Goal: Task Accomplishment & Management: Complete application form

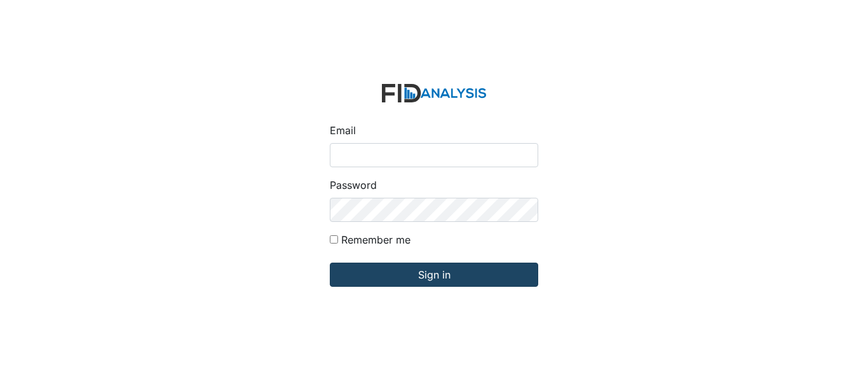
type input "[EMAIL_ADDRESS][DOMAIN_NAME]"
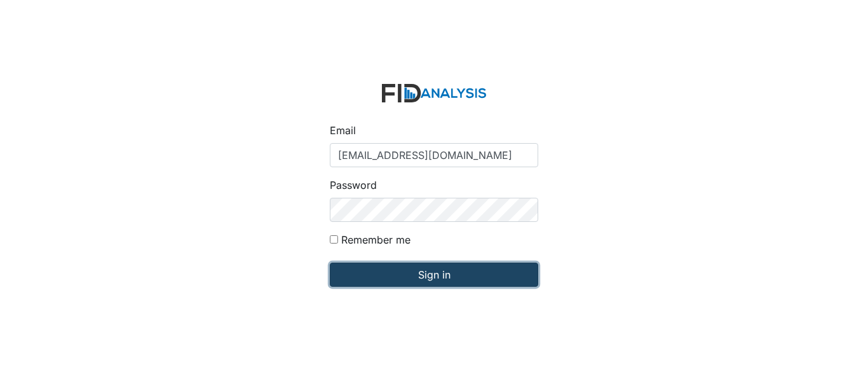
click at [394, 273] on input "Sign in" at bounding box center [434, 274] width 208 height 24
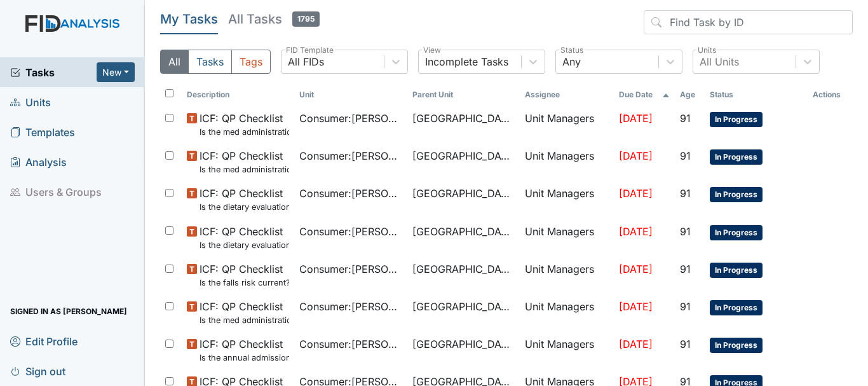
click at [48, 98] on span "Units" at bounding box center [30, 102] width 41 height 20
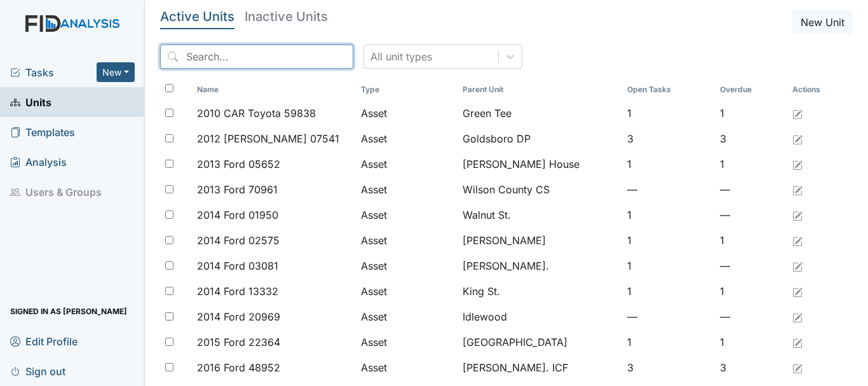
click at [217, 64] on input "search" at bounding box center [256, 56] width 193 height 24
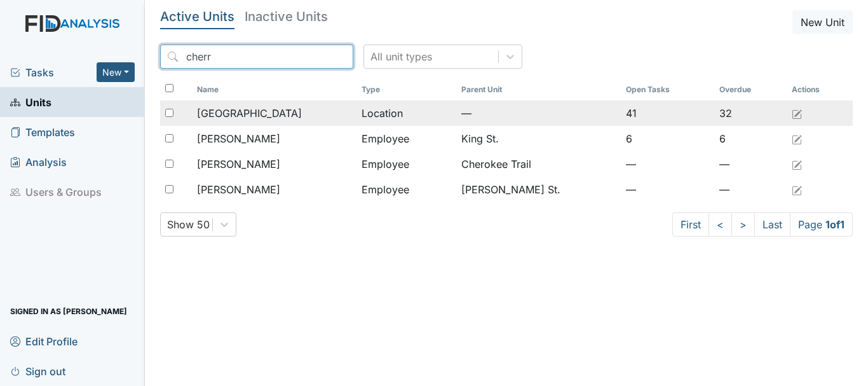
type input "cherr"
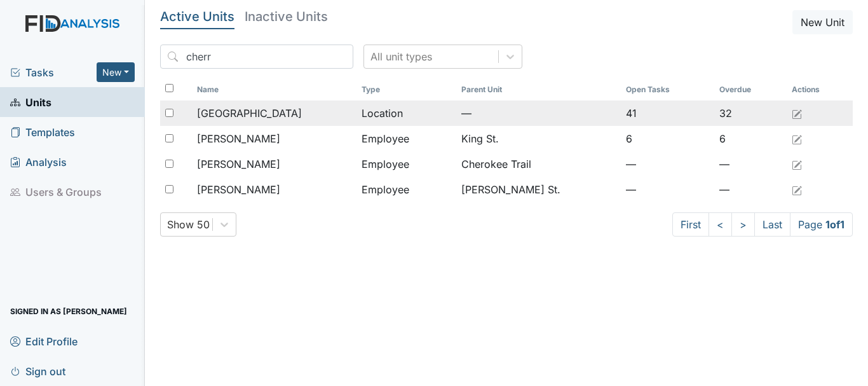
click at [252, 111] on span "[GEOGRAPHIC_DATA]" at bounding box center [249, 112] width 105 height 15
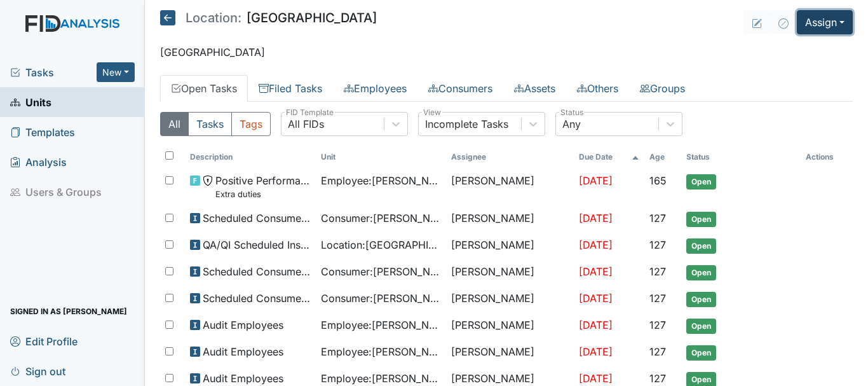
click at [803, 24] on button "Assign" at bounding box center [825, 22] width 56 height 24
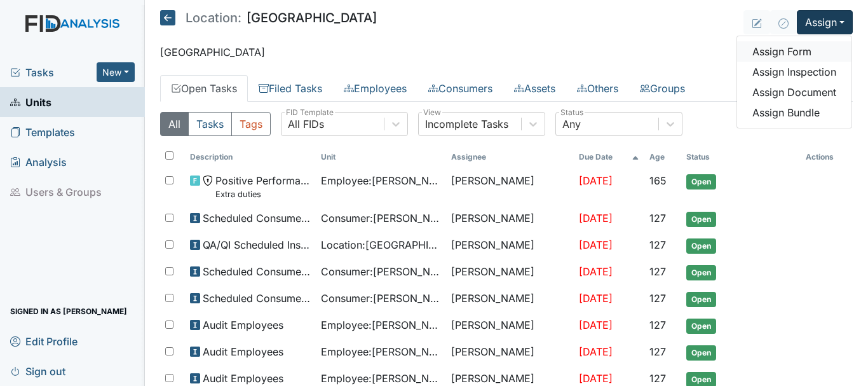
click at [778, 51] on link "Assign Form" at bounding box center [794, 51] width 114 height 20
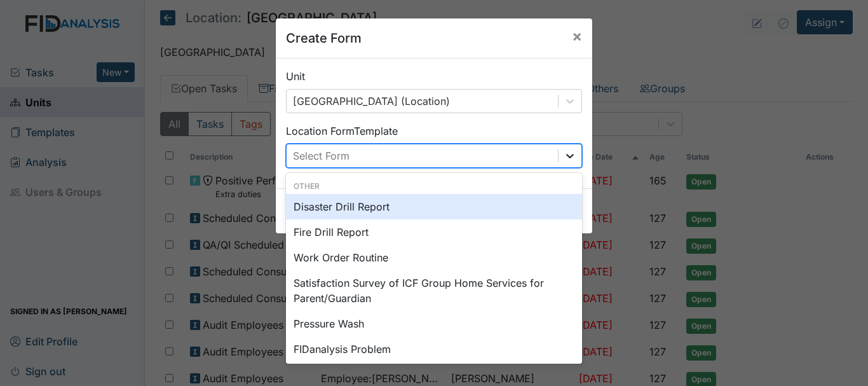
click at [569, 158] on icon at bounding box center [570, 155] width 13 height 13
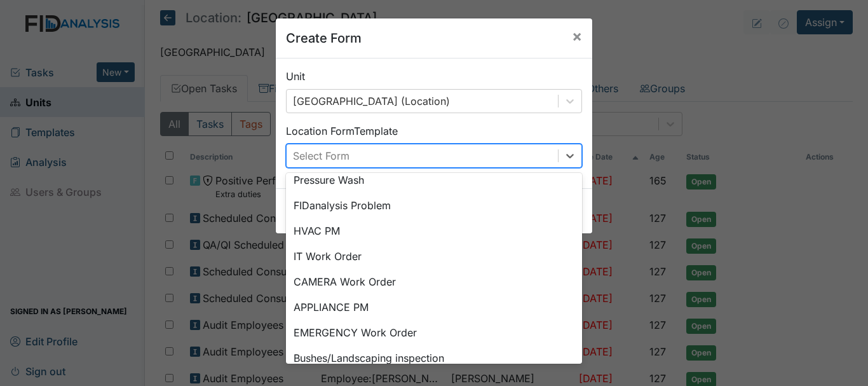
scroll to position [158, 0]
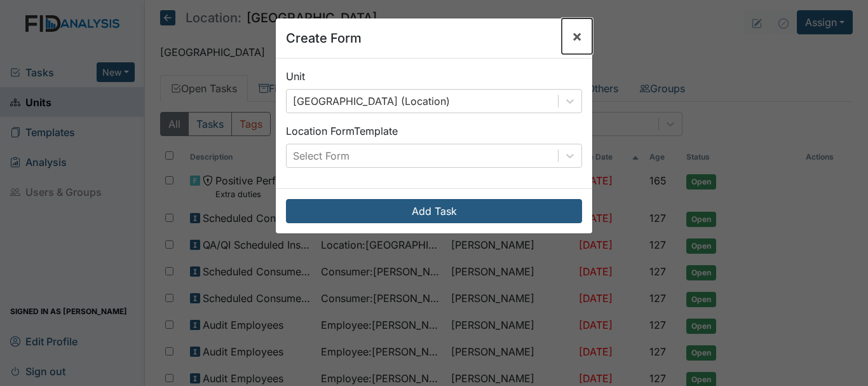
click at [573, 41] on span "×" at bounding box center [577, 36] width 10 height 18
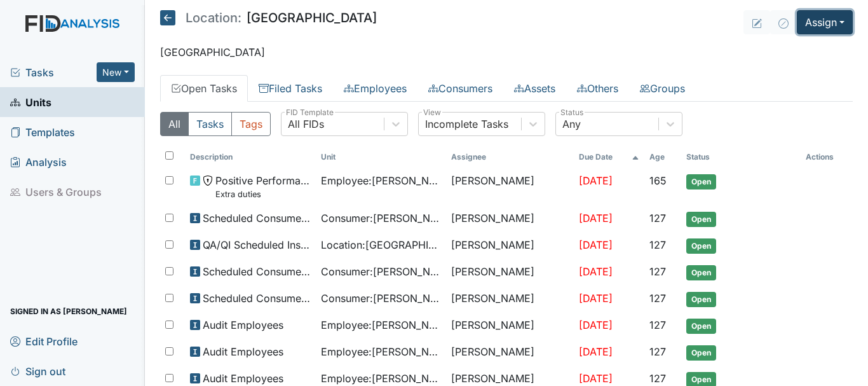
click at [827, 23] on button "Assign" at bounding box center [825, 22] width 56 height 24
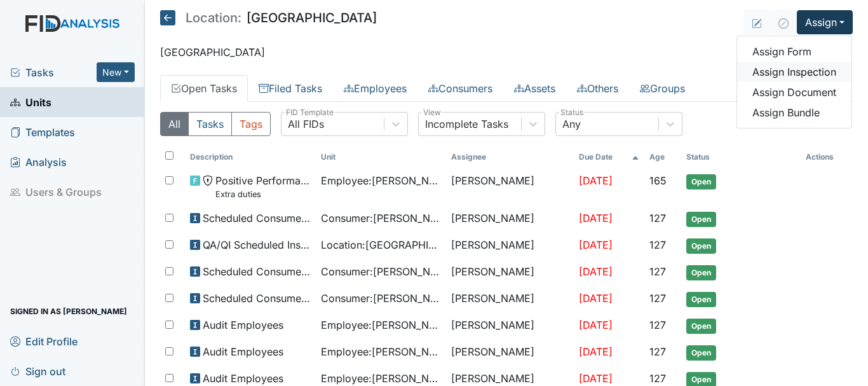
click at [817, 75] on link "Assign Inspection" at bounding box center [794, 72] width 114 height 20
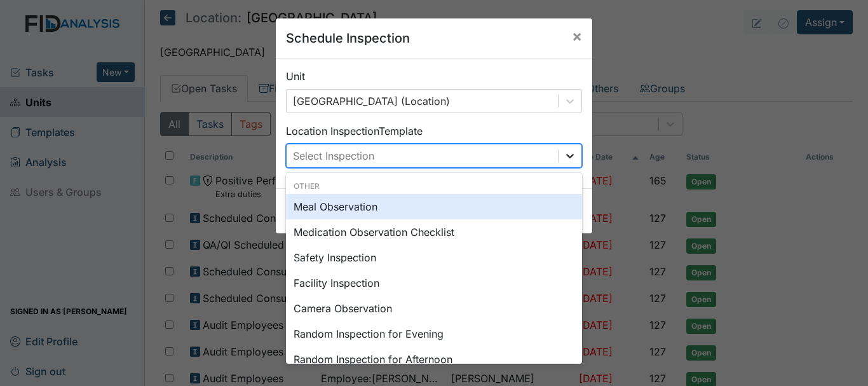
click at [566, 155] on icon at bounding box center [570, 155] width 13 height 13
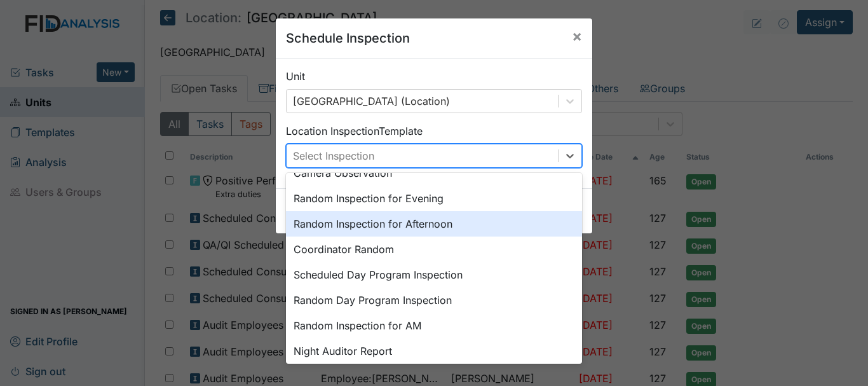
scroll to position [219, 0]
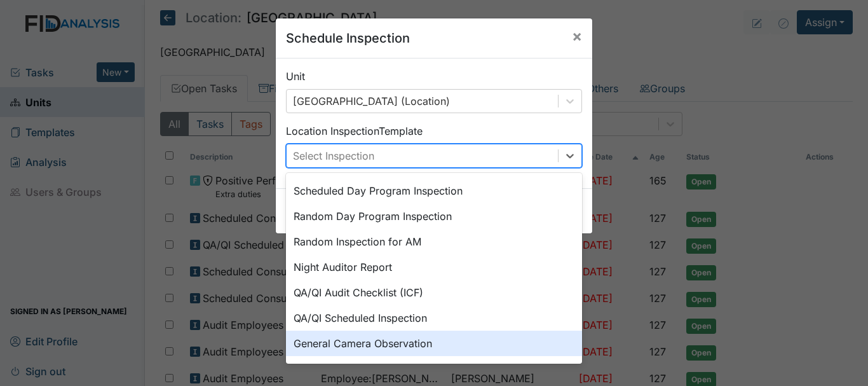
click at [447, 352] on div "General Camera Observation" at bounding box center [434, 342] width 296 height 25
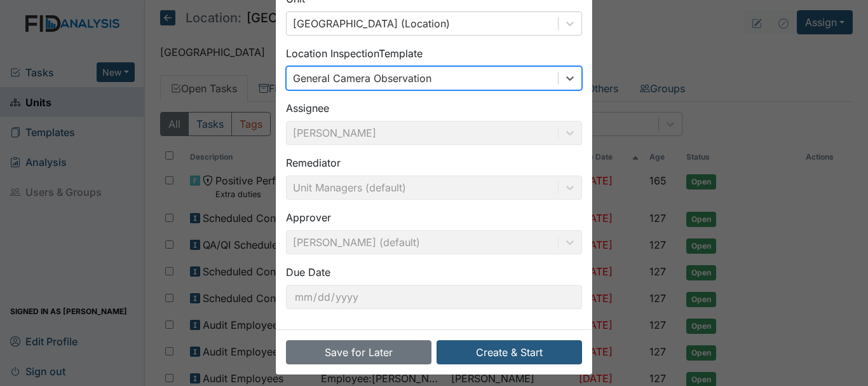
scroll to position [85, 0]
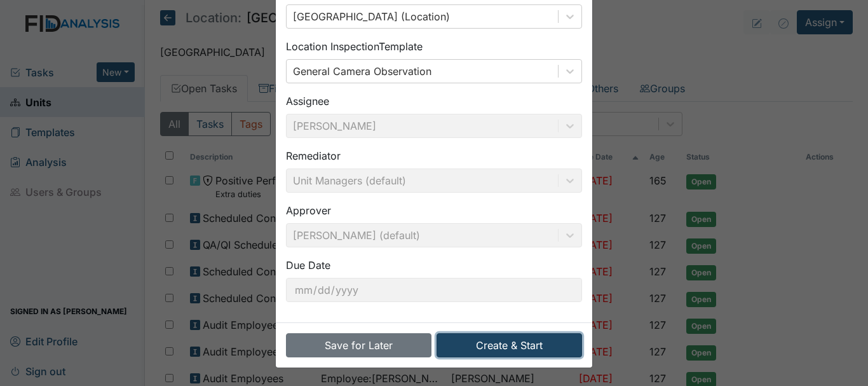
click at [461, 346] on button "Create & Start" at bounding box center [510, 345] width 146 height 24
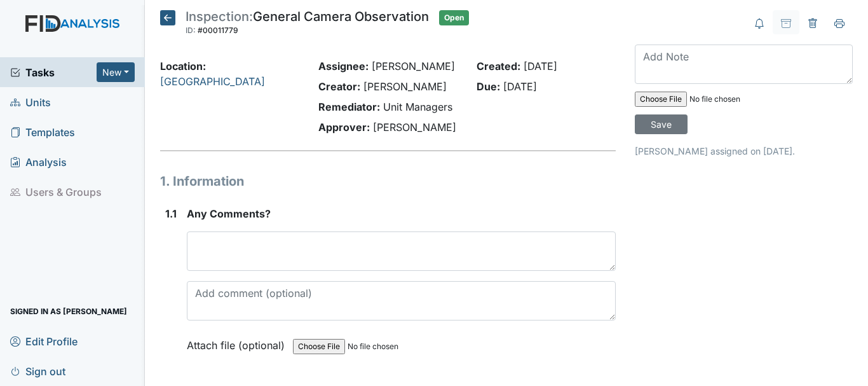
click at [280, 271] on div "Any Comments? This field is required. Attach file (optional) You can upload .pd…" at bounding box center [401, 284] width 429 height 156
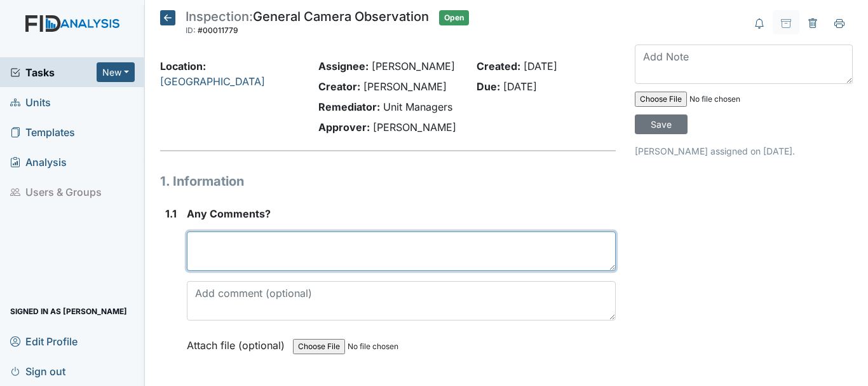
click at [271, 259] on textarea at bounding box center [401, 250] width 429 height 39
type textarea "G"
type textarea "d"
type textarea "g"
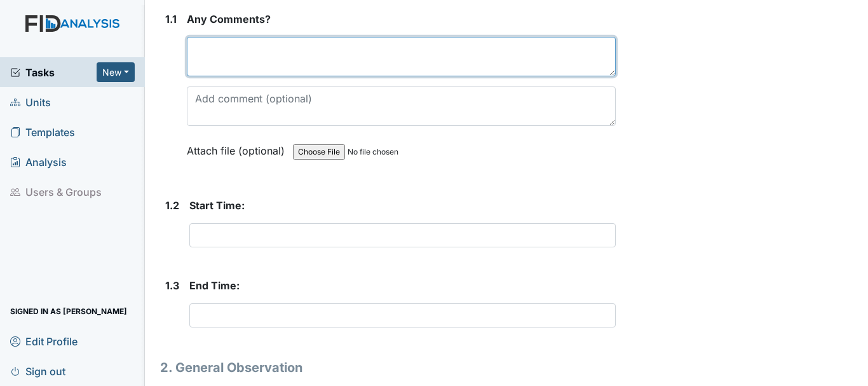
scroll to position [196, 0]
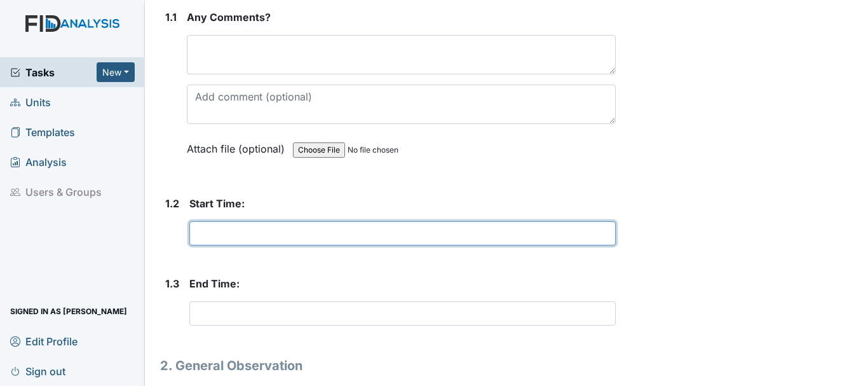
click at [232, 236] on input "text" at bounding box center [402, 233] width 426 height 24
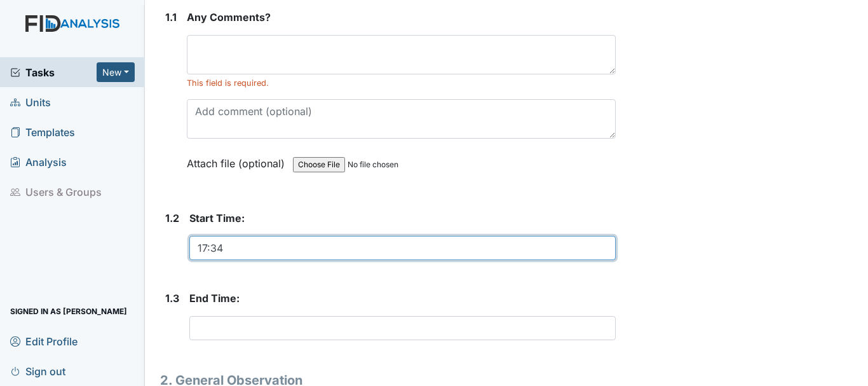
type input "17:34"
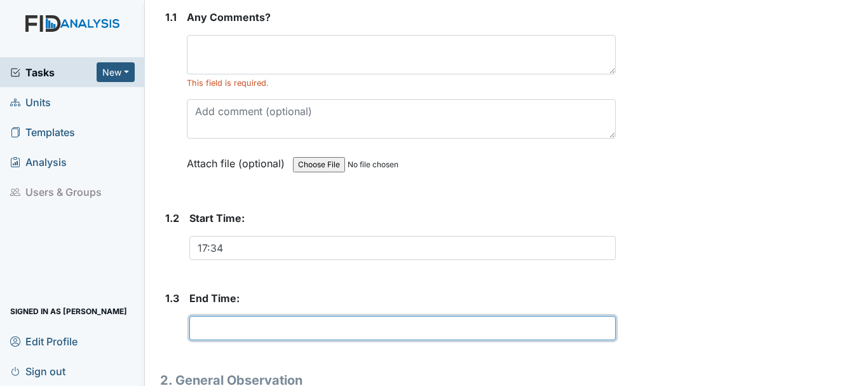
click at [254, 325] on input "text" at bounding box center [402, 328] width 426 height 24
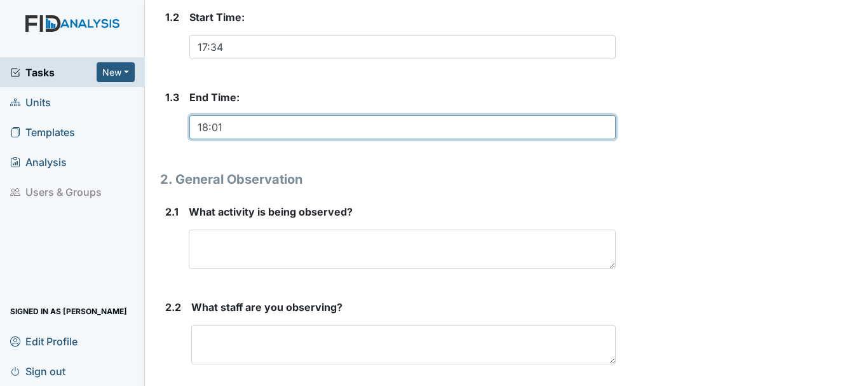
scroll to position [403, 0]
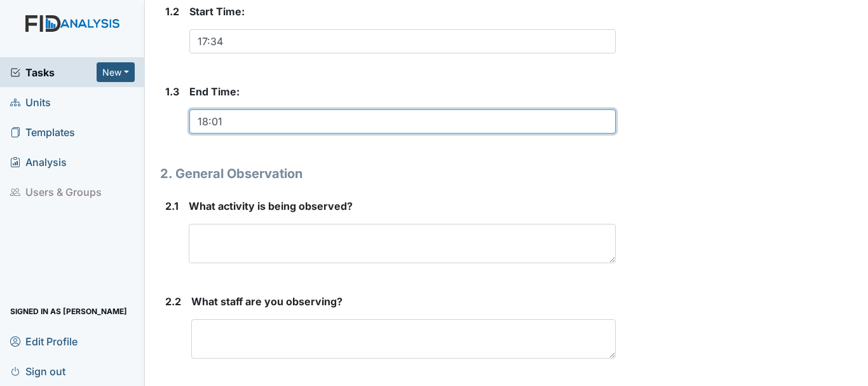
type input "18:01"
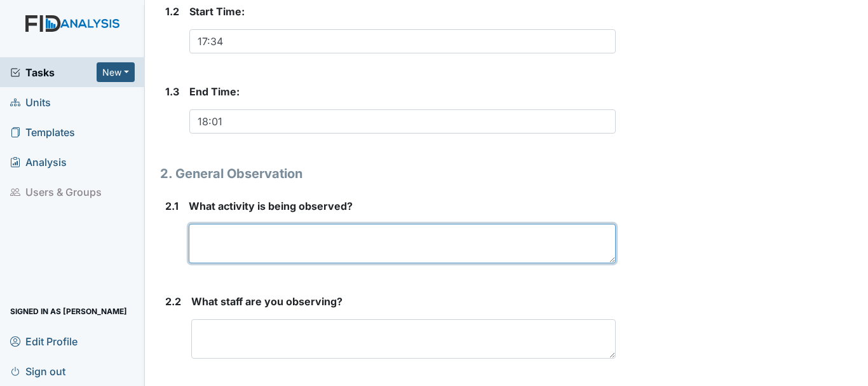
click at [254, 243] on textarea at bounding box center [402, 243] width 427 height 39
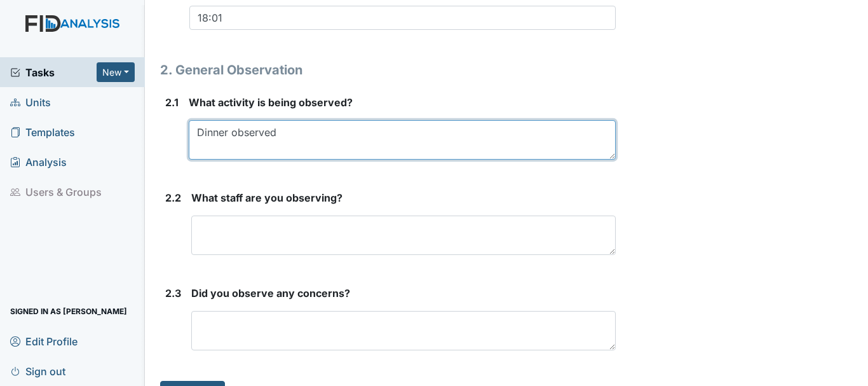
scroll to position [513, 0]
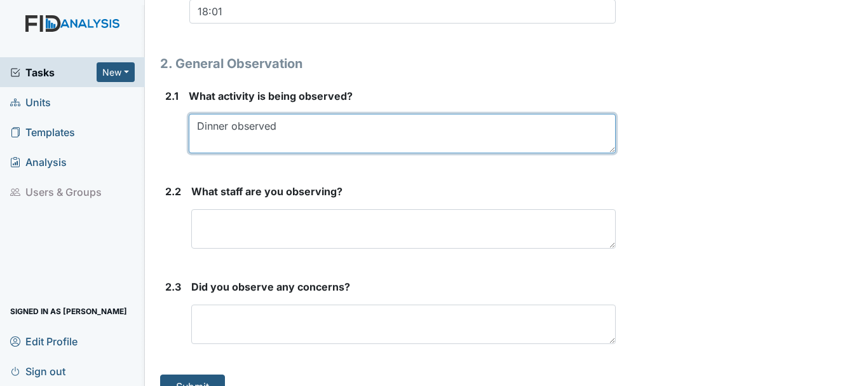
type textarea "Dinner observed"
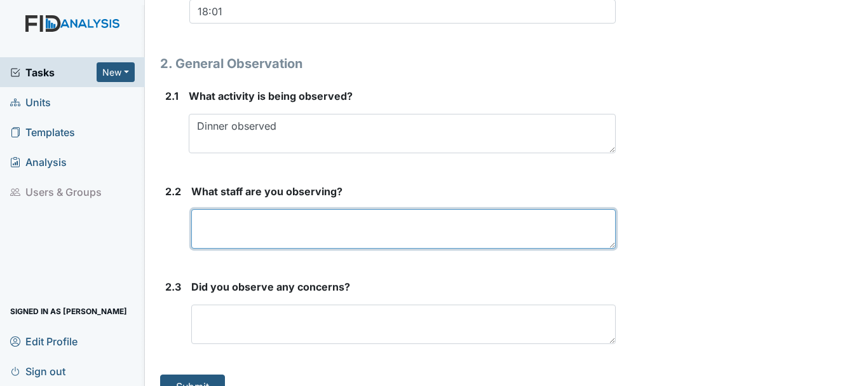
click at [281, 227] on textarea at bounding box center [403, 228] width 424 height 39
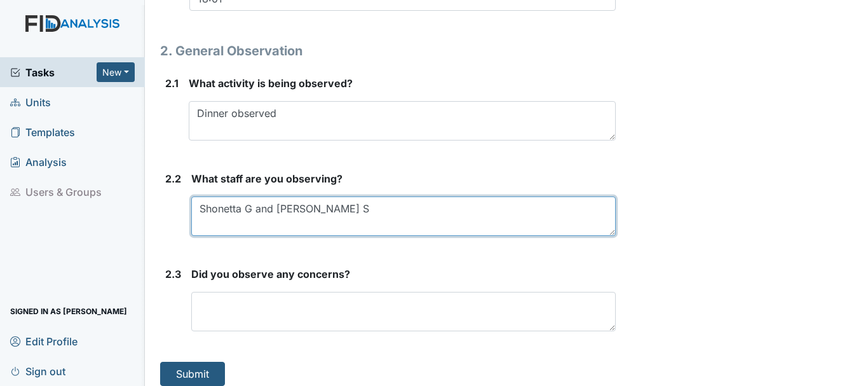
scroll to position [526, 0]
click at [302, 208] on textarea "Shonetta G and [PERSON_NAME] S" at bounding box center [403, 215] width 424 height 39
type textarea "Shonetta G and [PERSON_NAME] S"
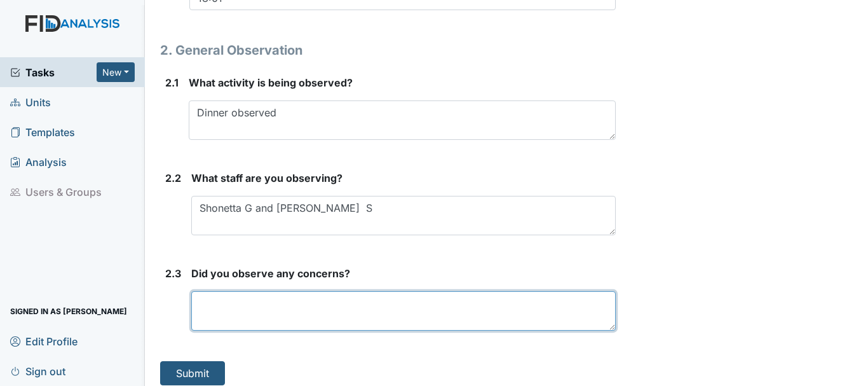
click at [234, 307] on textarea at bounding box center [403, 310] width 424 height 39
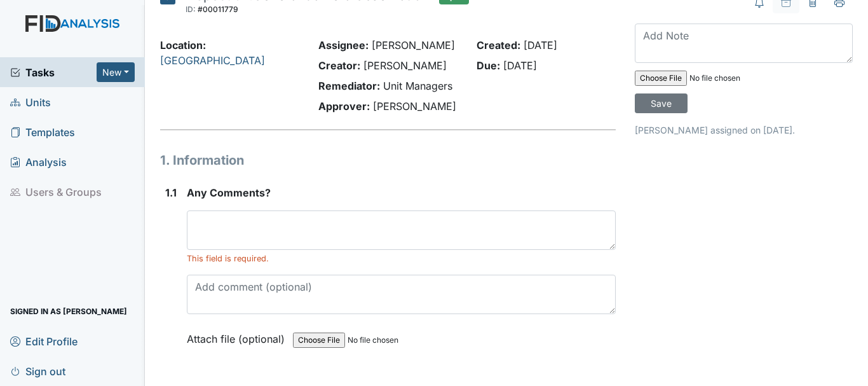
scroll to position [0, 0]
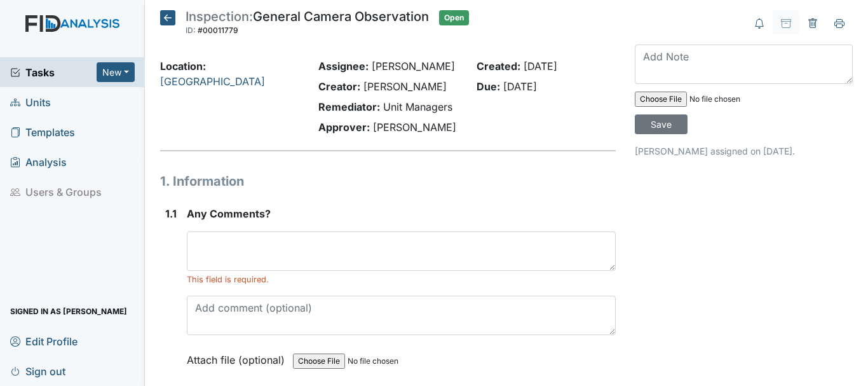
type textarea "none observed"
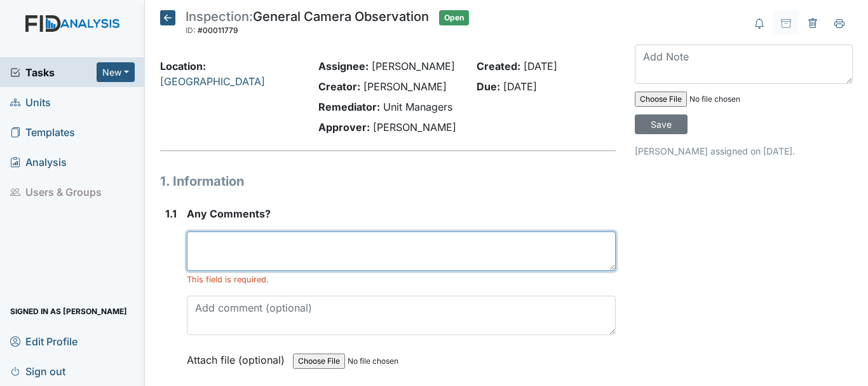
click at [253, 243] on textarea at bounding box center [401, 250] width 429 height 39
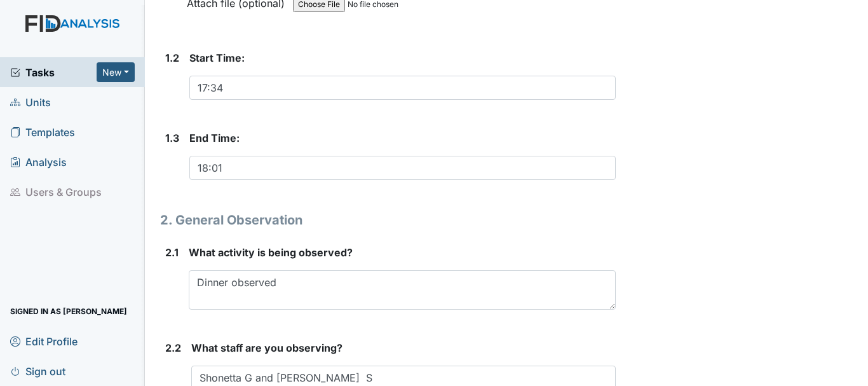
scroll to position [362, 0]
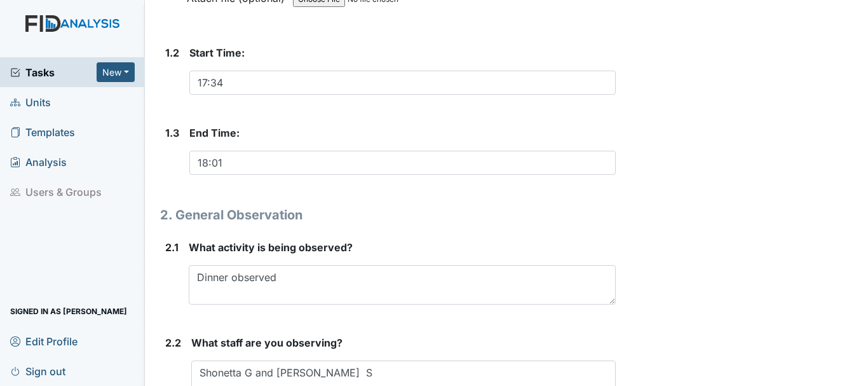
type textarea "Great dinner obsevered on 9/24/25"
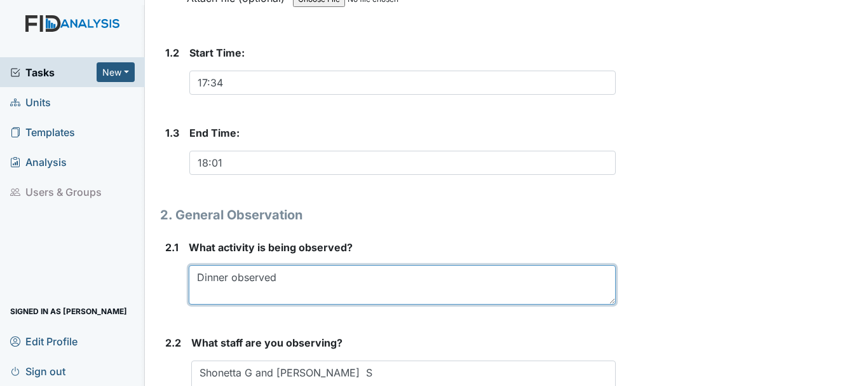
click at [287, 284] on textarea "Dinner observed" at bounding box center [402, 284] width 427 height 39
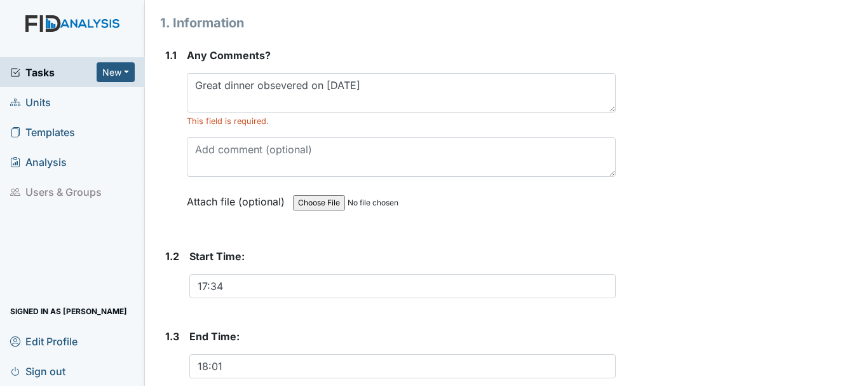
scroll to position [149, 0]
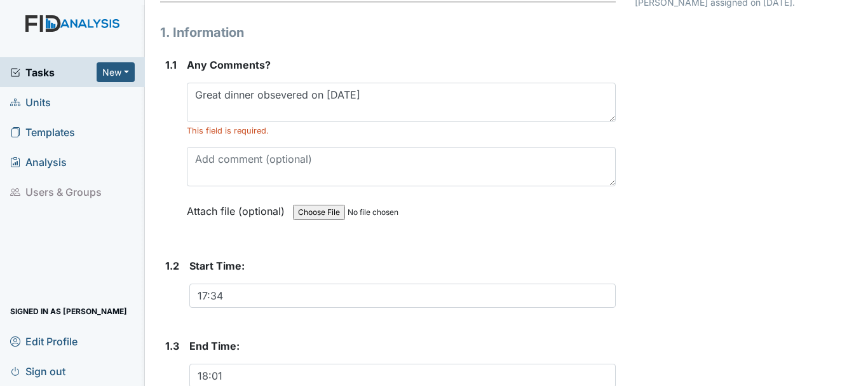
type textarea "Dinner"
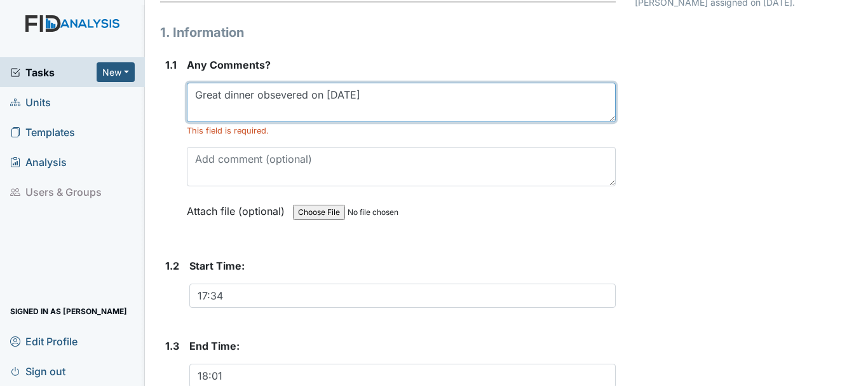
click at [308, 93] on textarea "Great dinner obsevered on 9/24/25" at bounding box center [401, 102] width 429 height 39
click at [220, 97] on textarea "Great dinner observation on 9/24/25" at bounding box center [401, 102] width 429 height 39
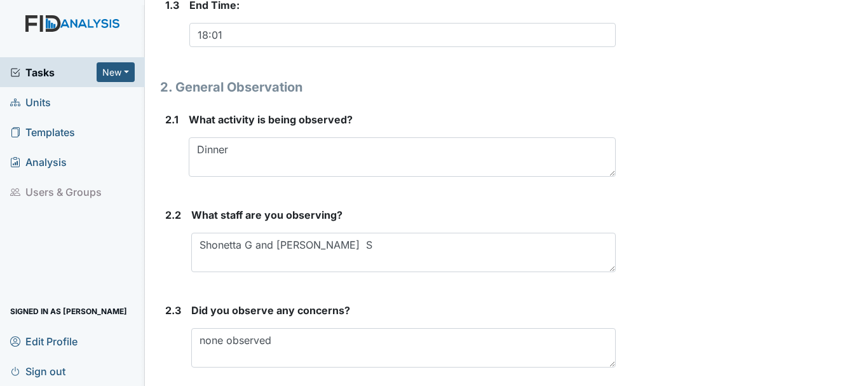
scroll to position [536, 0]
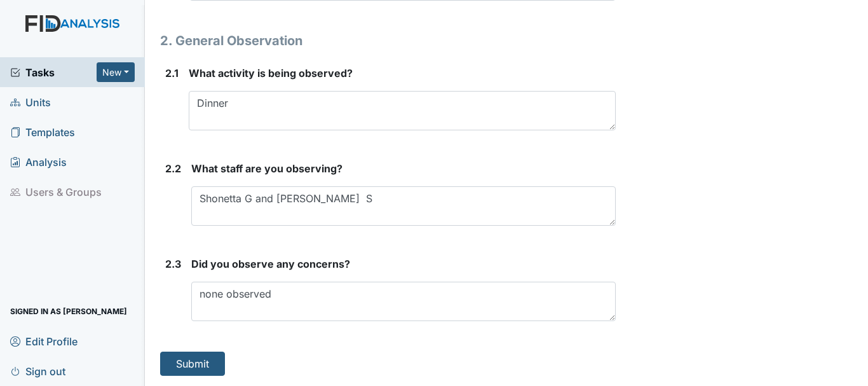
type textarea "Great Job dinner observation on 9/24/25"
click at [191, 369] on button "Submit" at bounding box center [192, 363] width 65 height 24
